Goal: Information Seeking & Learning: Learn about a topic

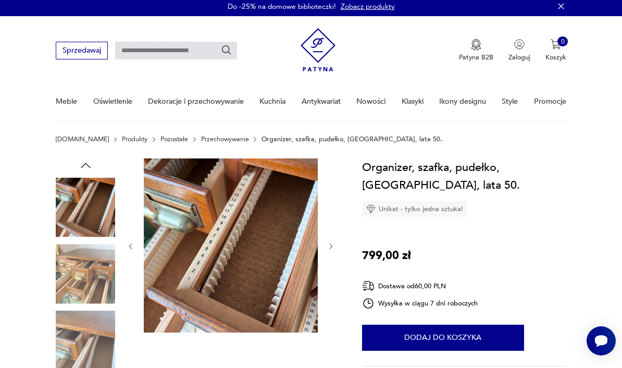
scroll to position [3, 0]
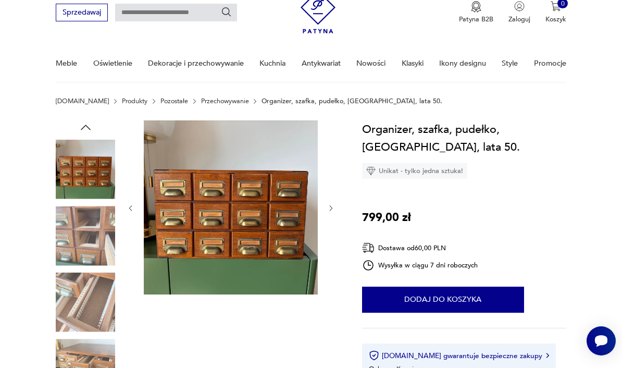
scroll to position [0, 0]
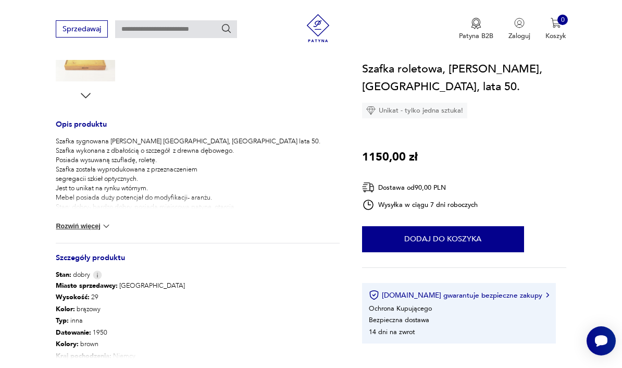
scroll to position [361, 0]
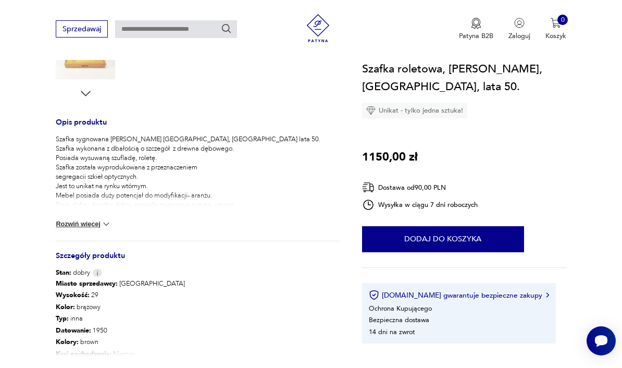
click at [87, 367] on button "Rozwiń więcej" at bounding box center [84, 374] width 56 height 10
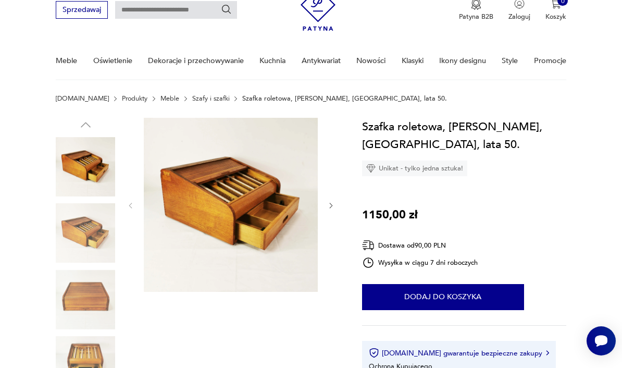
scroll to position [48, 0]
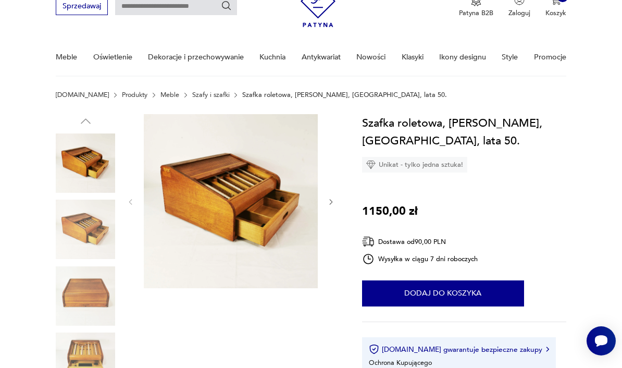
click at [107, 238] on img at bounding box center [85, 228] width 59 height 59
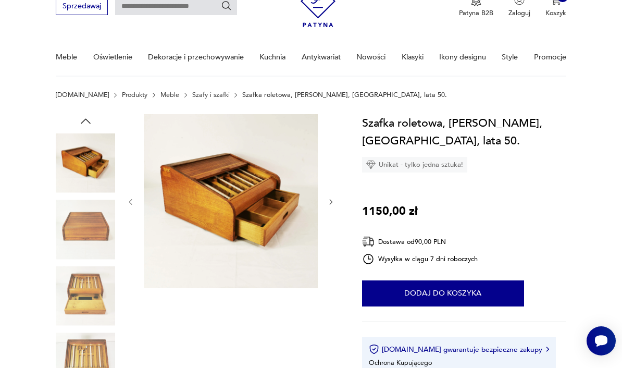
click at [102, 293] on img at bounding box center [85, 295] width 59 height 59
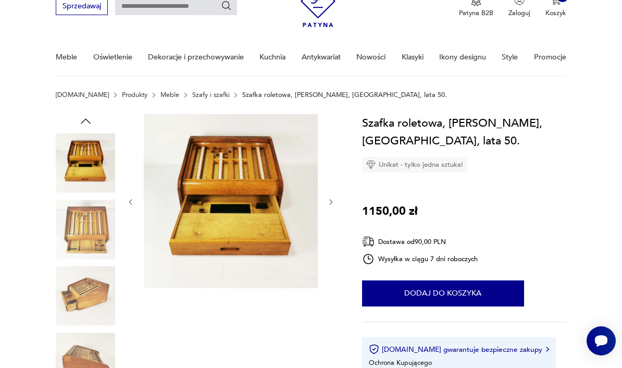
click at [98, 291] on img at bounding box center [85, 295] width 59 height 59
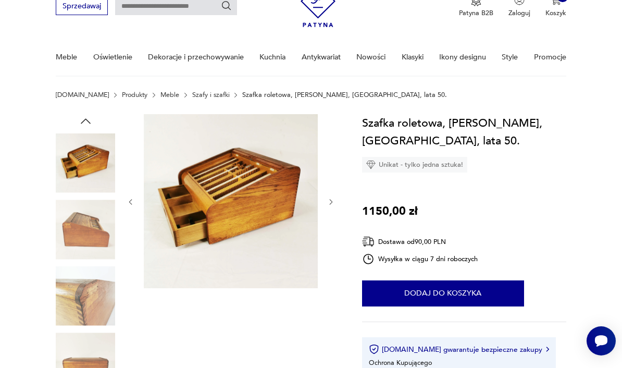
click at [94, 299] on img at bounding box center [85, 295] width 59 height 59
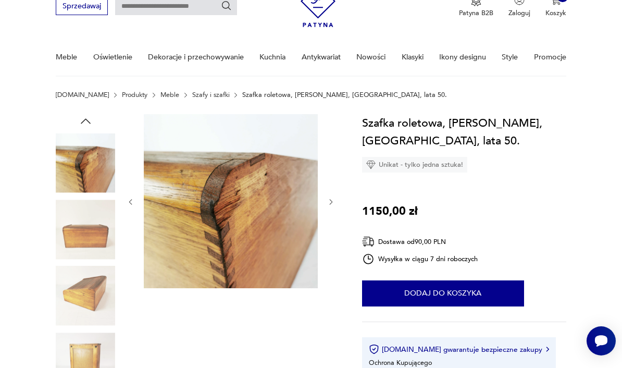
click at [91, 336] on img at bounding box center [85, 361] width 59 height 59
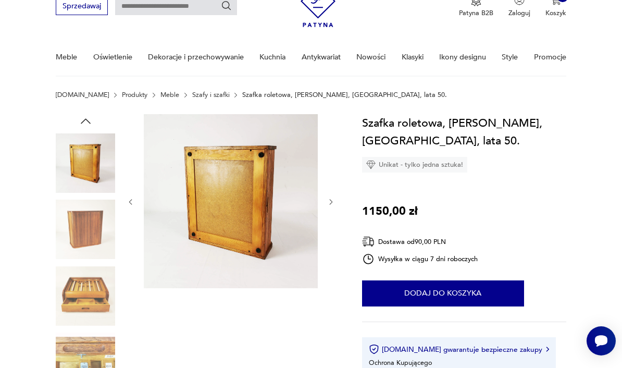
click at [95, 348] on img at bounding box center [85, 361] width 59 height 59
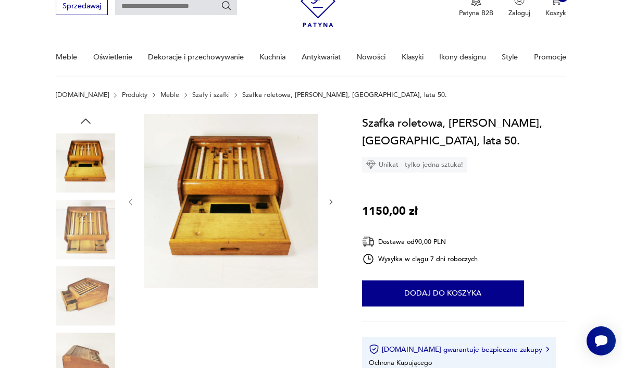
click at [100, 173] on img at bounding box center [85, 162] width 59 height 59
click at [91, 230] on img at bounding box center [85, 228] width 59 height 59
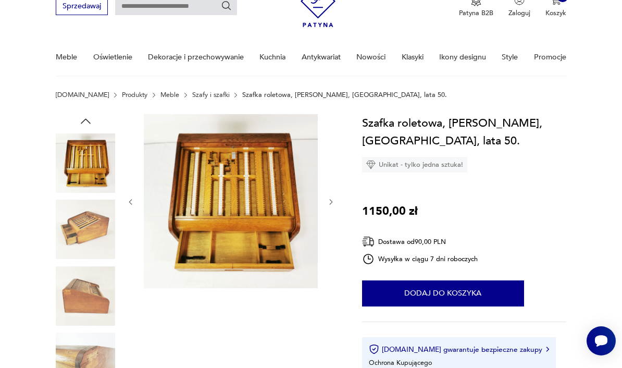
click at [97, 240] on img at bounding box center [85, 228] width 59 height 59
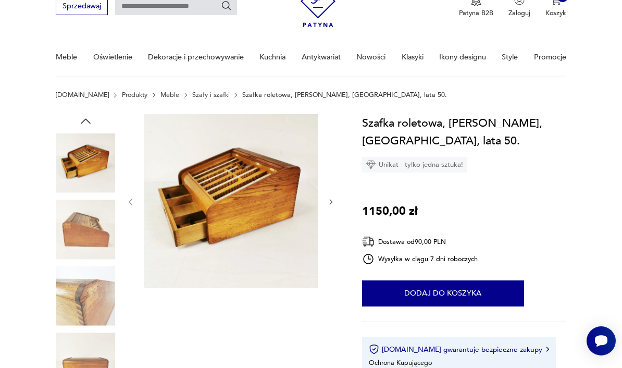
click at [96, 243] on img at bounding box center [85, 228] width 59 height 59
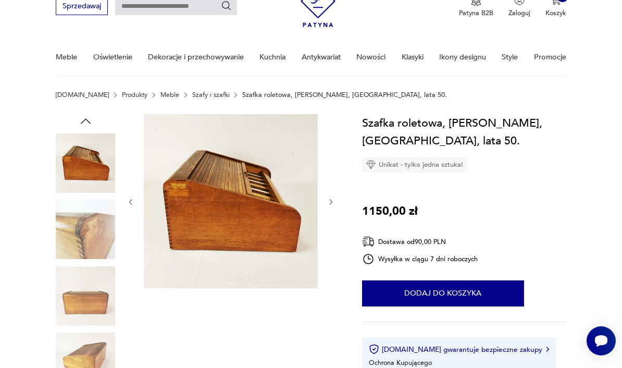
click at [98, 246] on img at bounding box center [85, 228] width 59 height 59
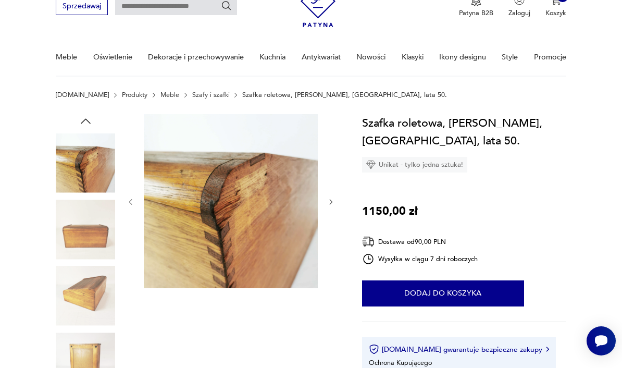
click at [103, 247] on img at bounding box center [85, 228] width 59 height 59
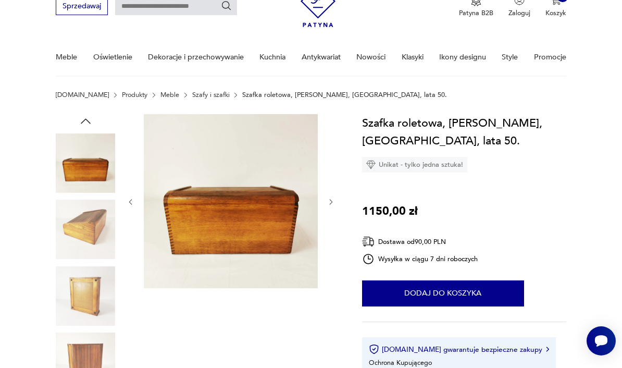
click at [104, 247] on img at bounding box center [85, 228] width 59 height 59
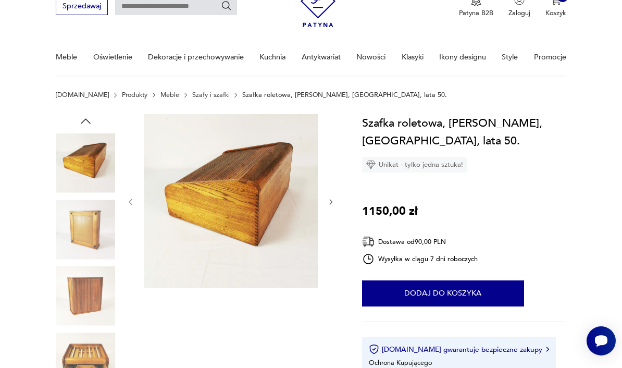
click at [94, 240] on img at bounding box center [85, 228] width 59 height 59
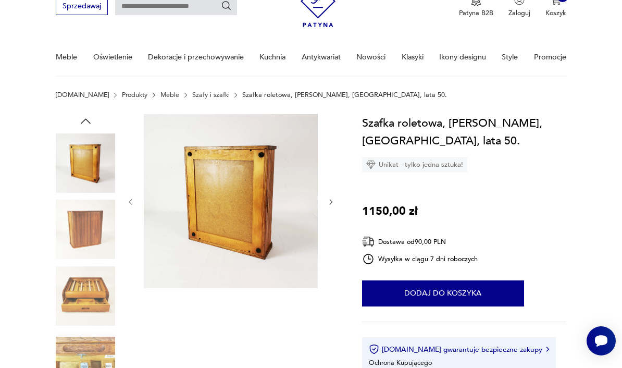
click at [91, 234] on img at bounding box center [85, 228] width 59 height 59
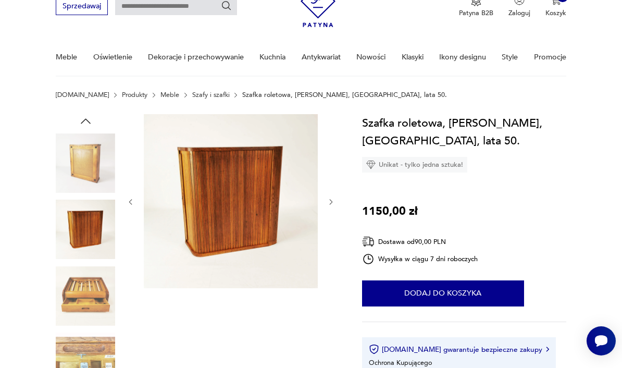
click at [96, 282] on img at bounding box center [85, 295] width 59 height 59
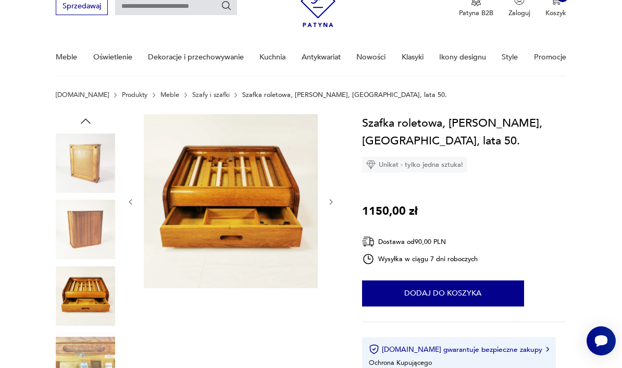
click at [89, 355] on img at bounding box center [85, 361] width 59 height 59
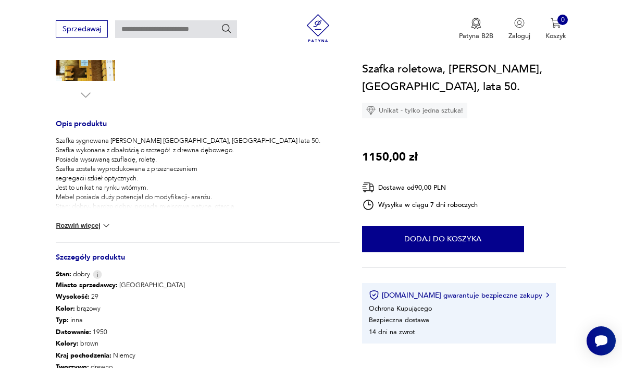
scroll to position [347, 0]
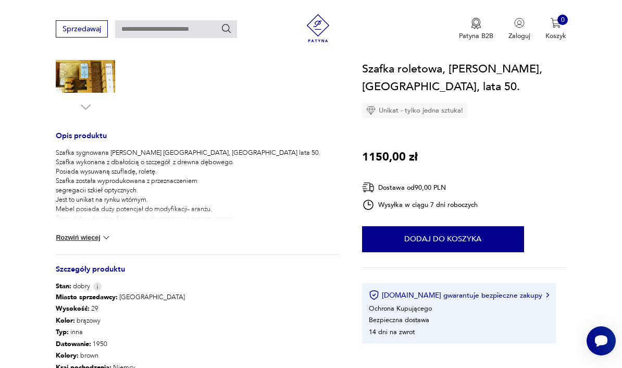
click at [80, 238] on button "Rozwiń więcej" at bounding box center [84, 237] width 56 height 10
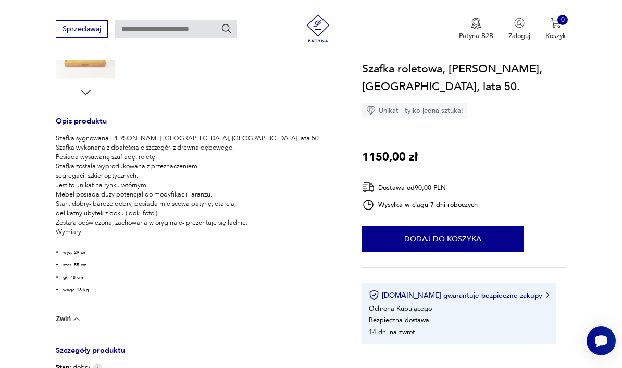
scroll to position [321, 0]
